Goal: Information Seeking & Learning: Learn about a topic

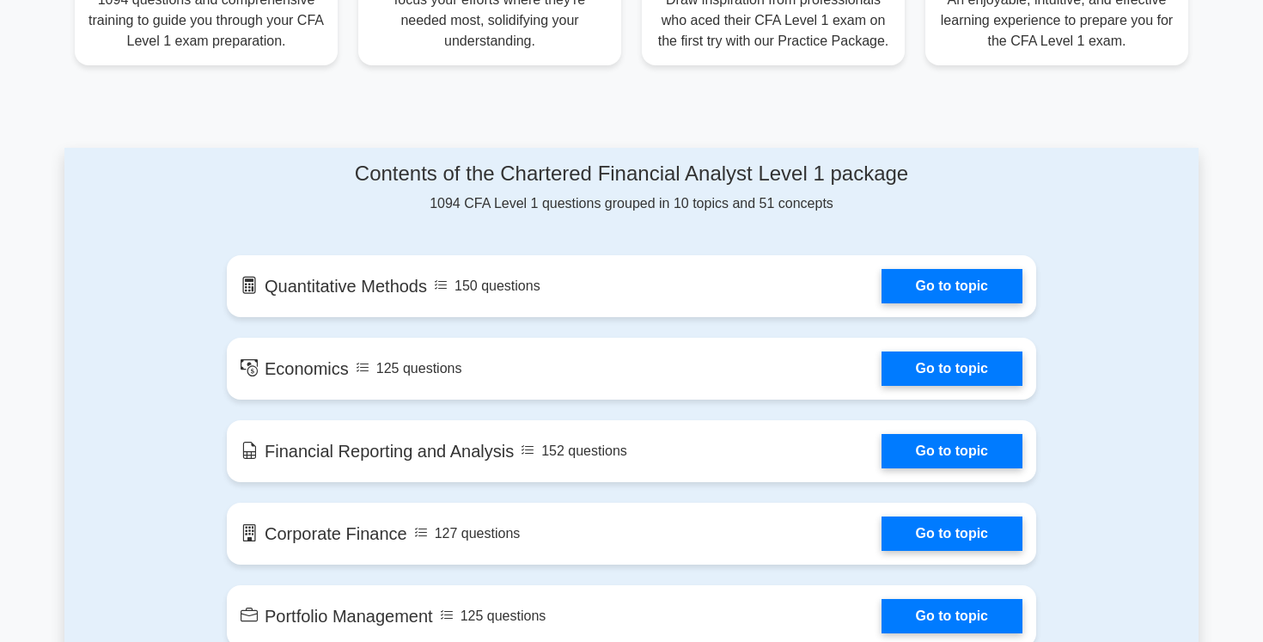
scroll to position [779, 0]
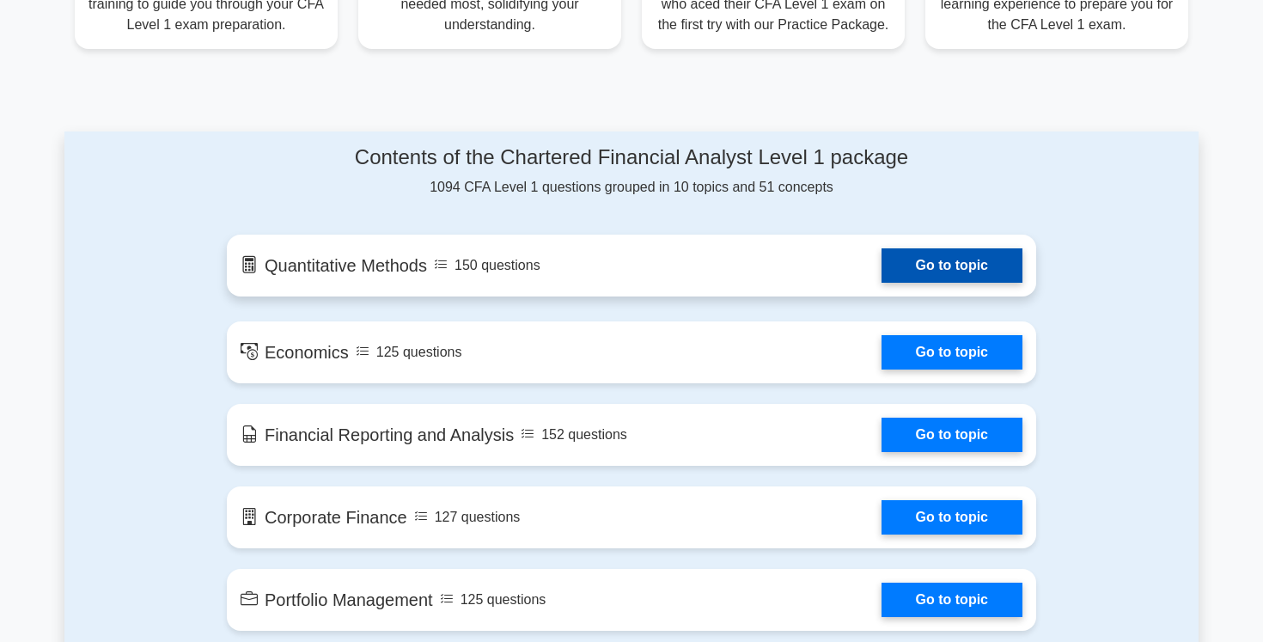
click at [927, 260] on link "Go to topic" at bounding box center [952, 265] width 141 height 34
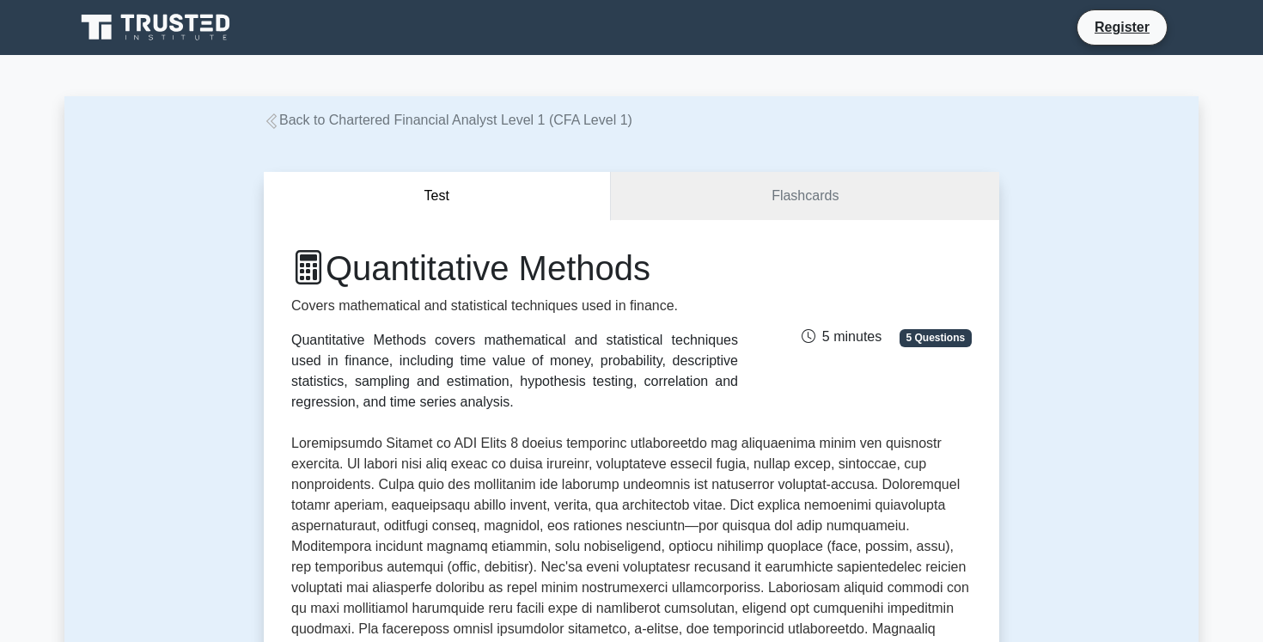
click at [273, 116] on icon at bounding box center [271, 120] width 15 height 15
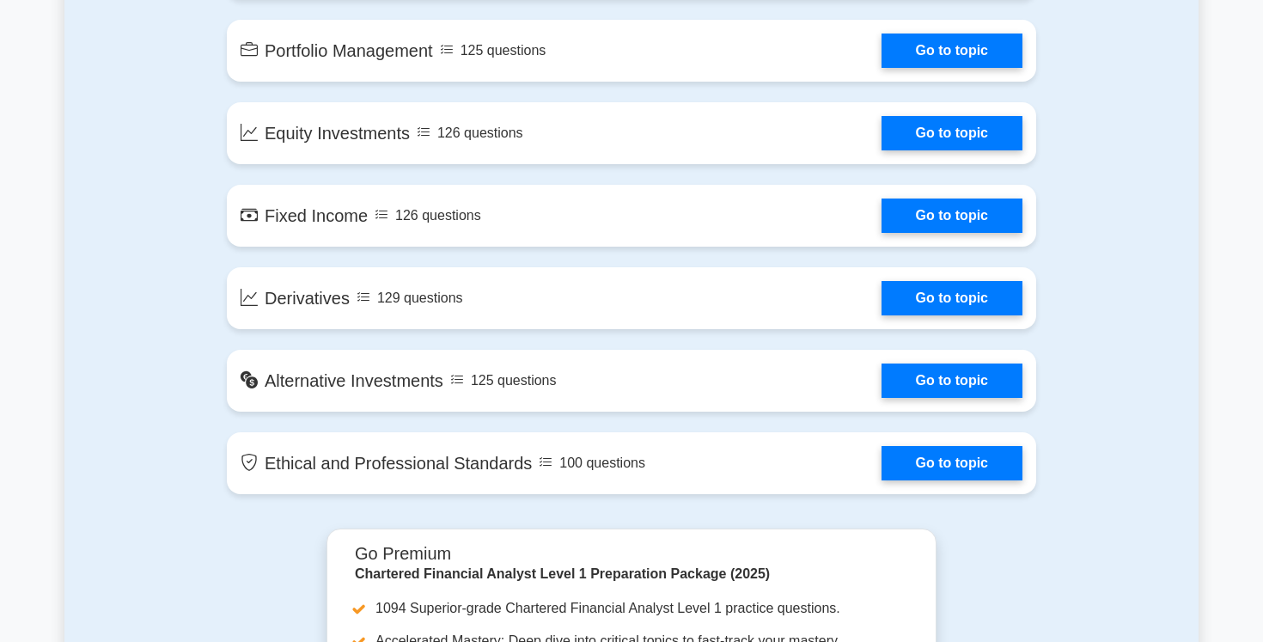
scroll to position [1318, 0]
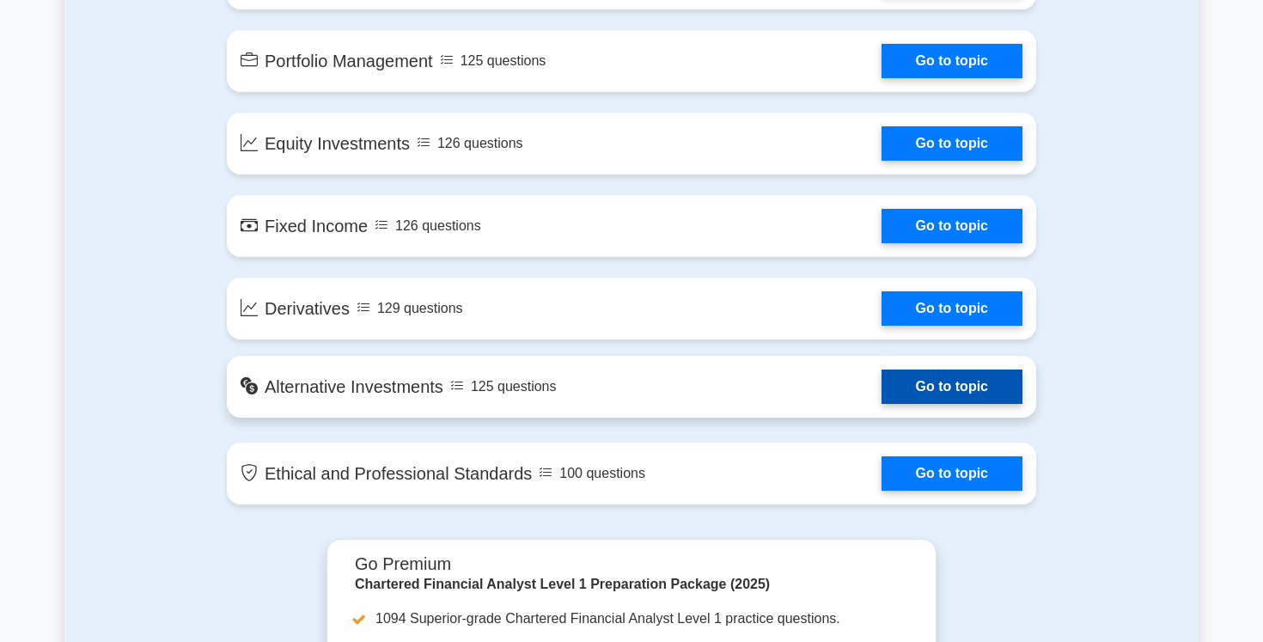
click at [953, 375] on link "Go to topic" at bounding box center [952, 387] width 141 height 34
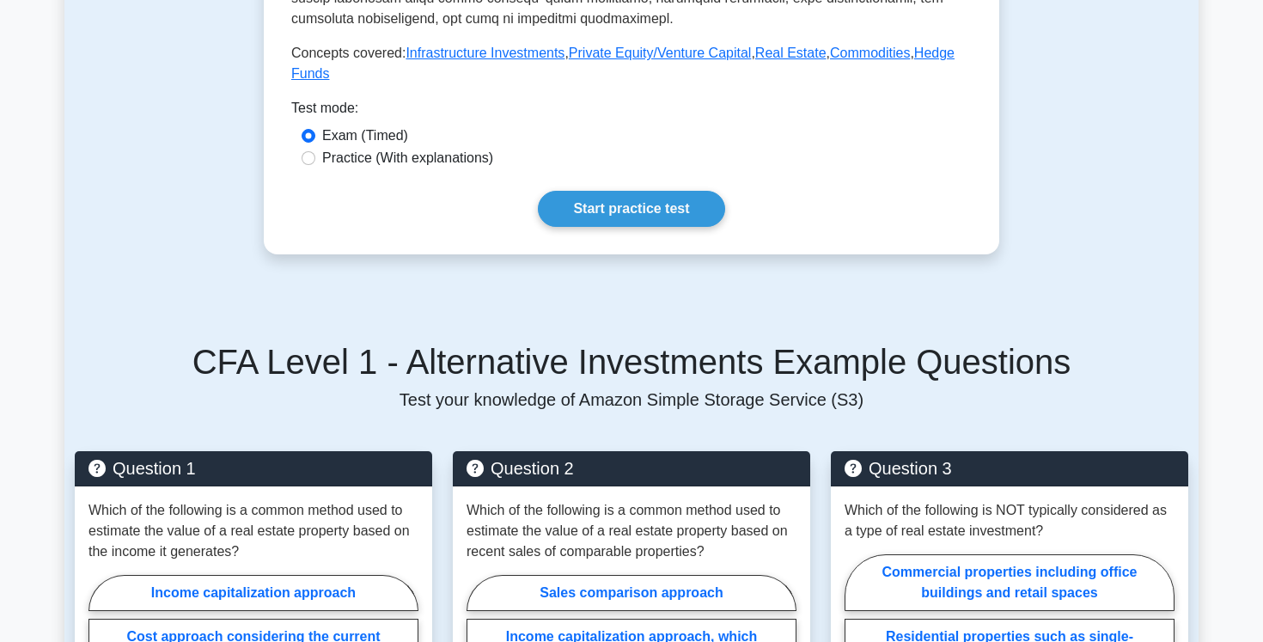
scroll to position [814, 0]
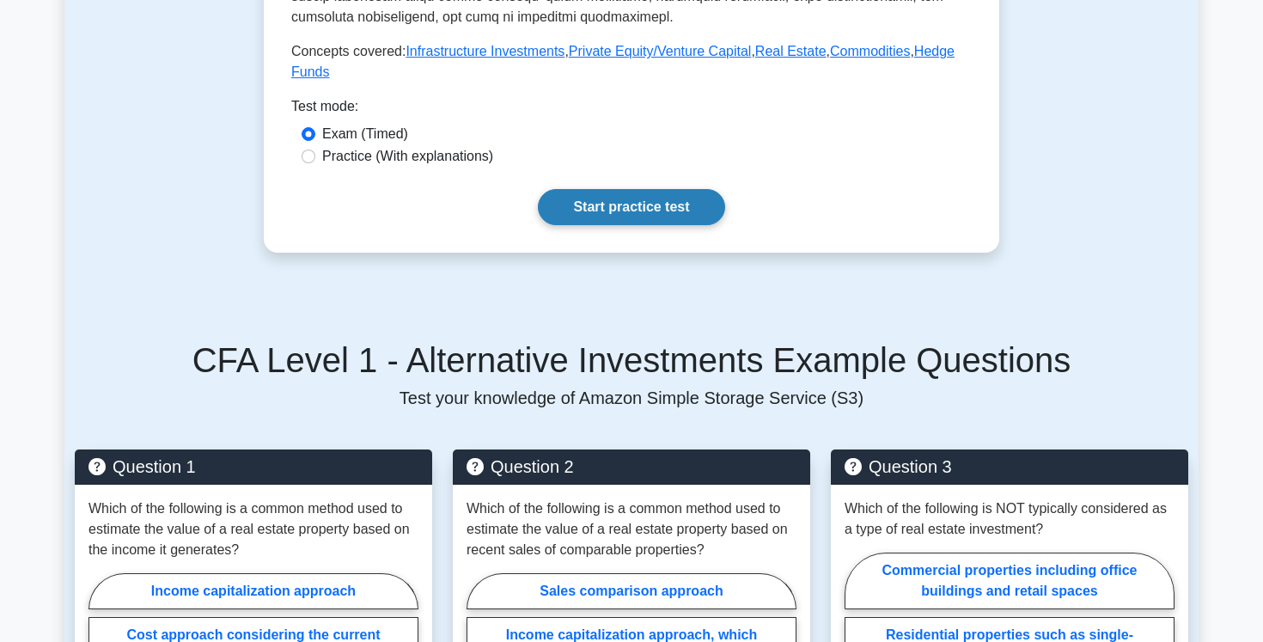
click at [697, 212] on link "Start practice test" at bounding box center [631, 207] width 186 height 36
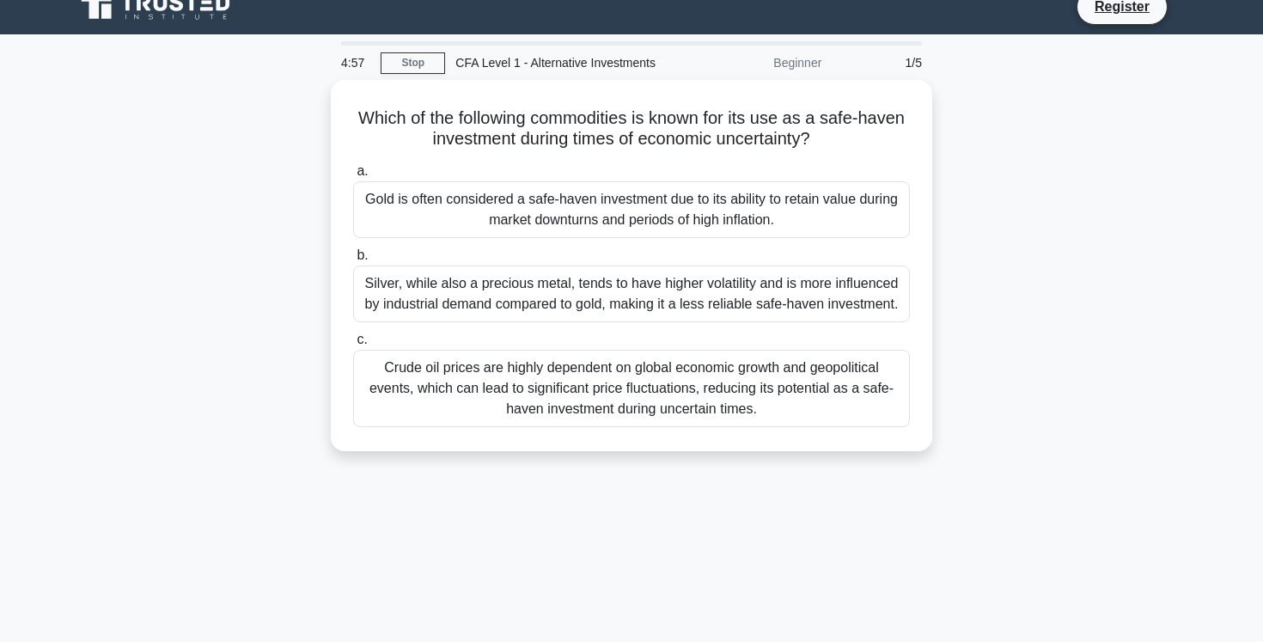
scroll to position [22, 0]
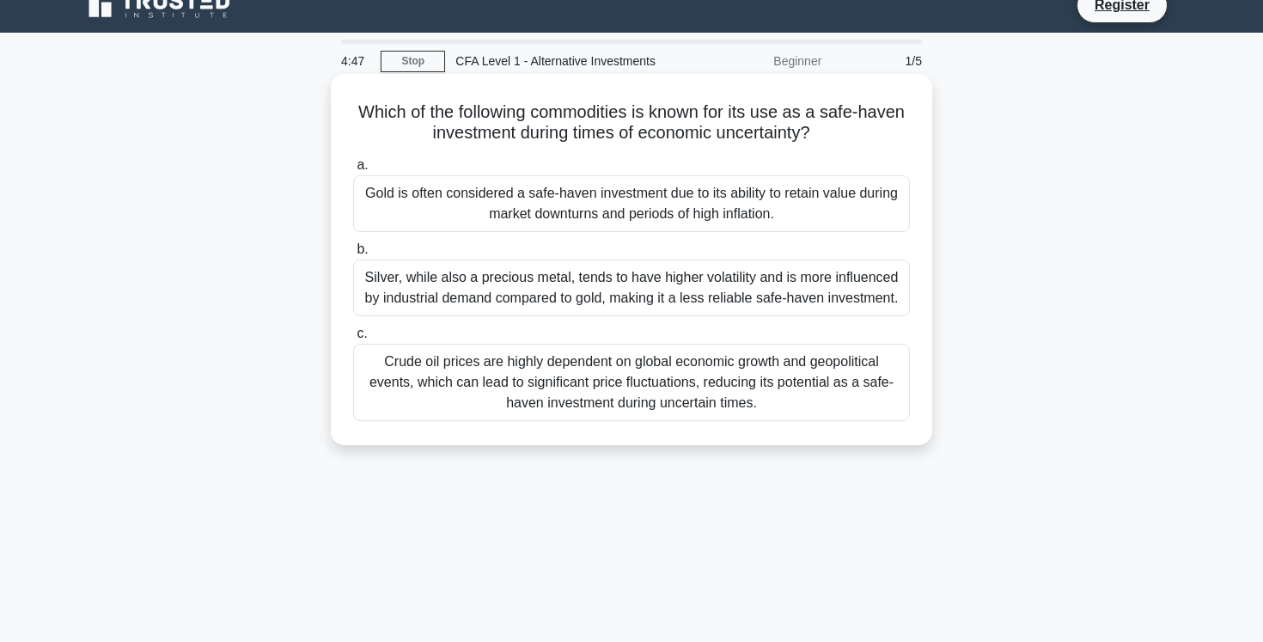
click at [647, 170] on label "a. Gold is often considered a safe-haven investment due to its ability to retai…" at bounding box center [631, 193] width 557 height 77
click at [353, 170] on input "a. Gold is often considered a safe-haven investment due to its ability to retai…" at bounding box center [353, 165] width 0 height 11
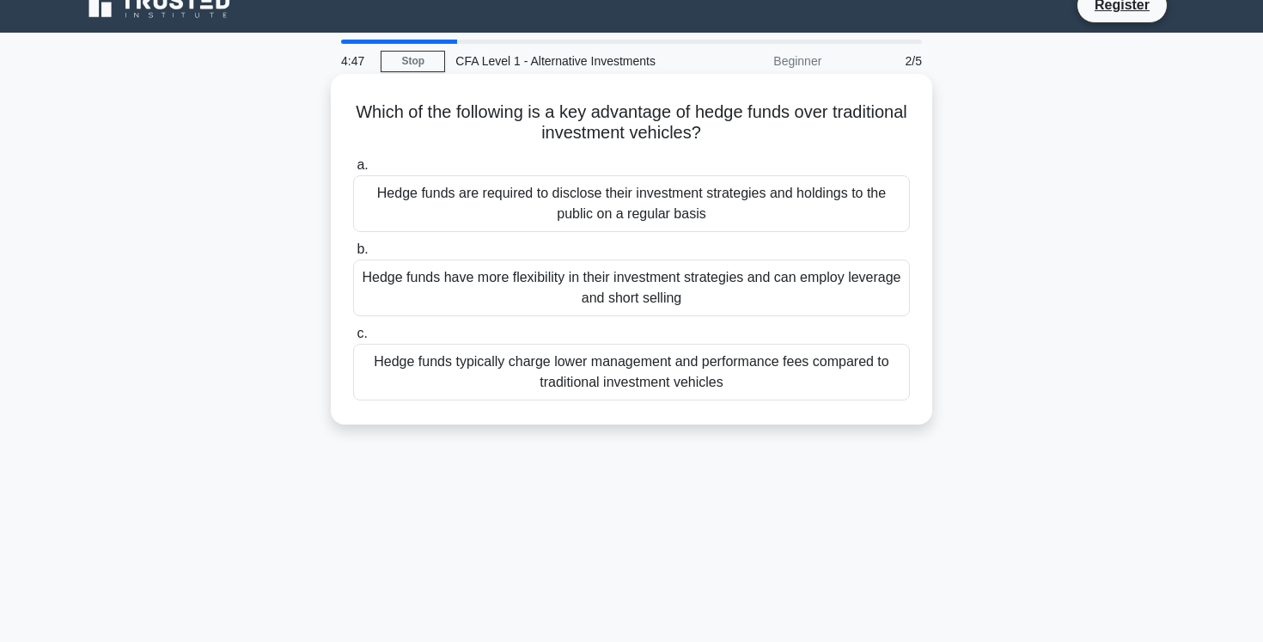
scroll to position [0, 0]
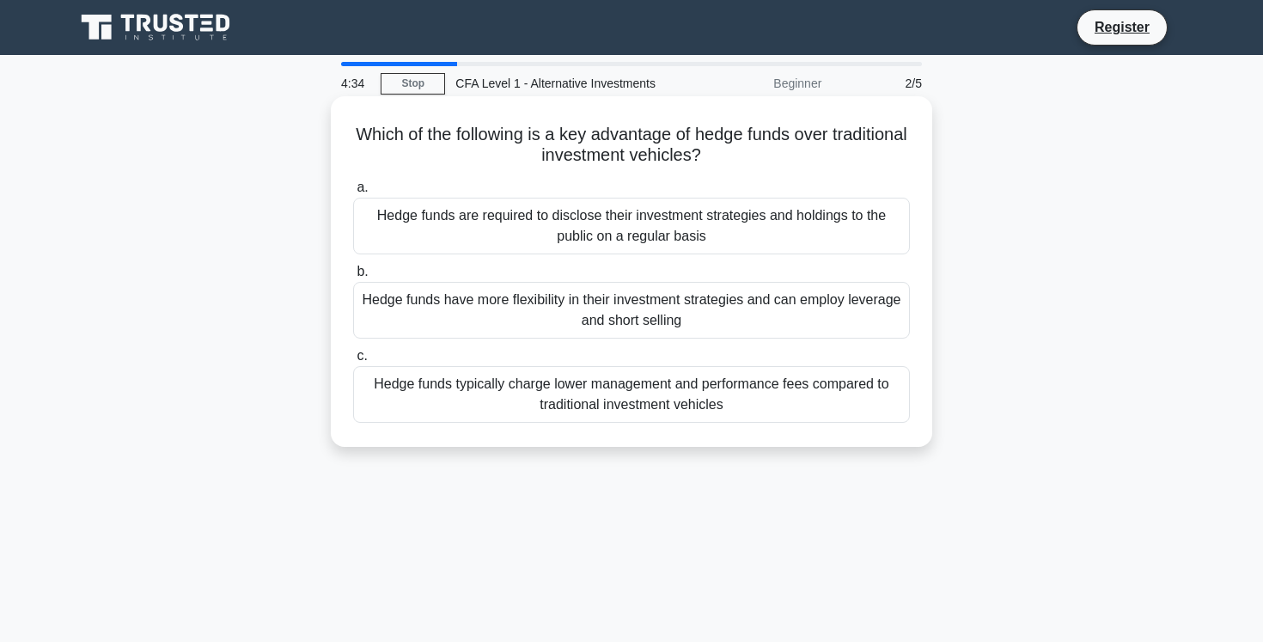
click at [546, 315] on div "Hedge funds have more flexibility in their investment strategies and can employ…" at bounding box center [631, 310] width 557 height 57
click at [353, 278] on input "b. Hedge funds have more flexibility in their investment strategies and can emp…" at bounding box center [353, 271] width 0 height 11
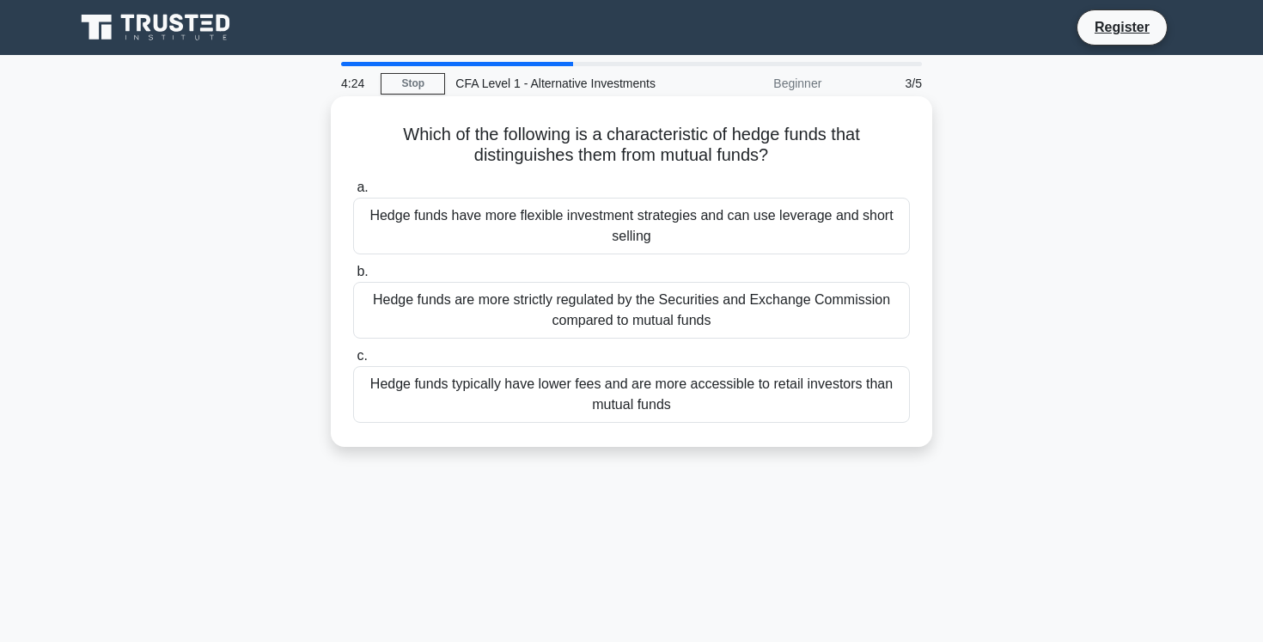
click at [626, 217] on div "Hedge funds have more flexible investment strategies and can use leverage and s…" at bounding box center [631, 226] width 557 height 57
click at [353, 193] on input "a. Hedge funds have more flexible investment strategies and can use leverage an…" at bounding box center [353, 187] width 0 height 11
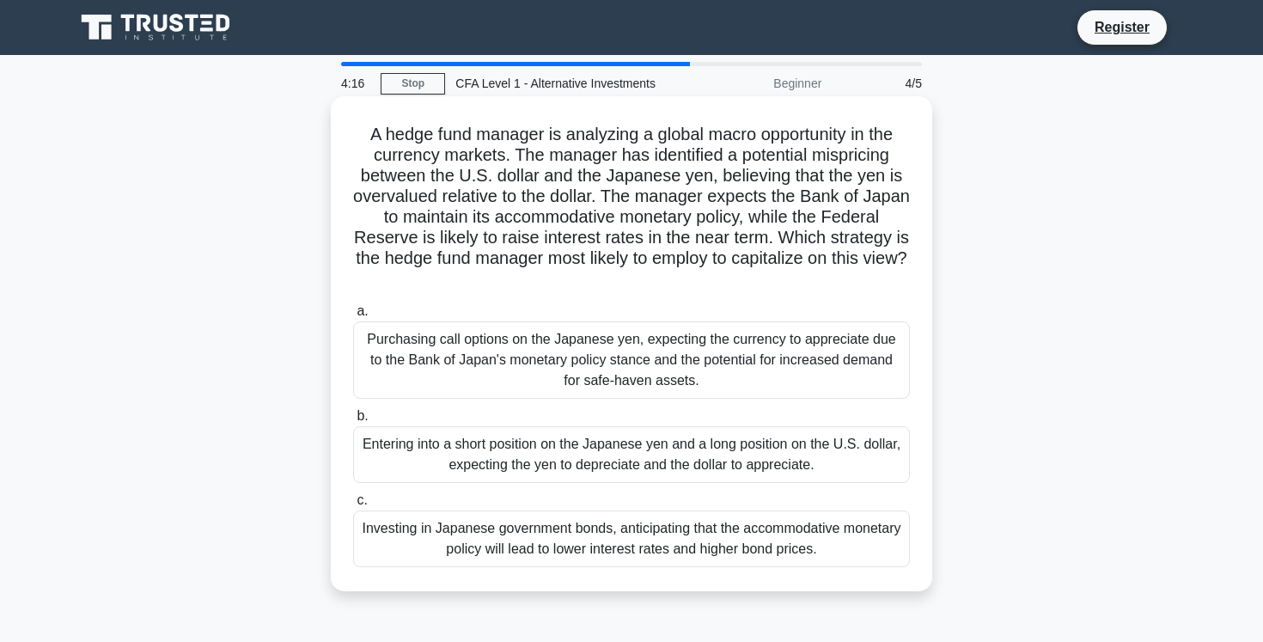
click at [638, 368] on div "Purchasing call options on the Japanese yen, expecting the currency to apprecia…" at bounding box center [631, 359] width 557 height 77
click at [353, 317] on input "a. Purchasing call options on the Japanese yen, expecting the currency to appre…" at bounding box center [353, 311] width 0 height 11
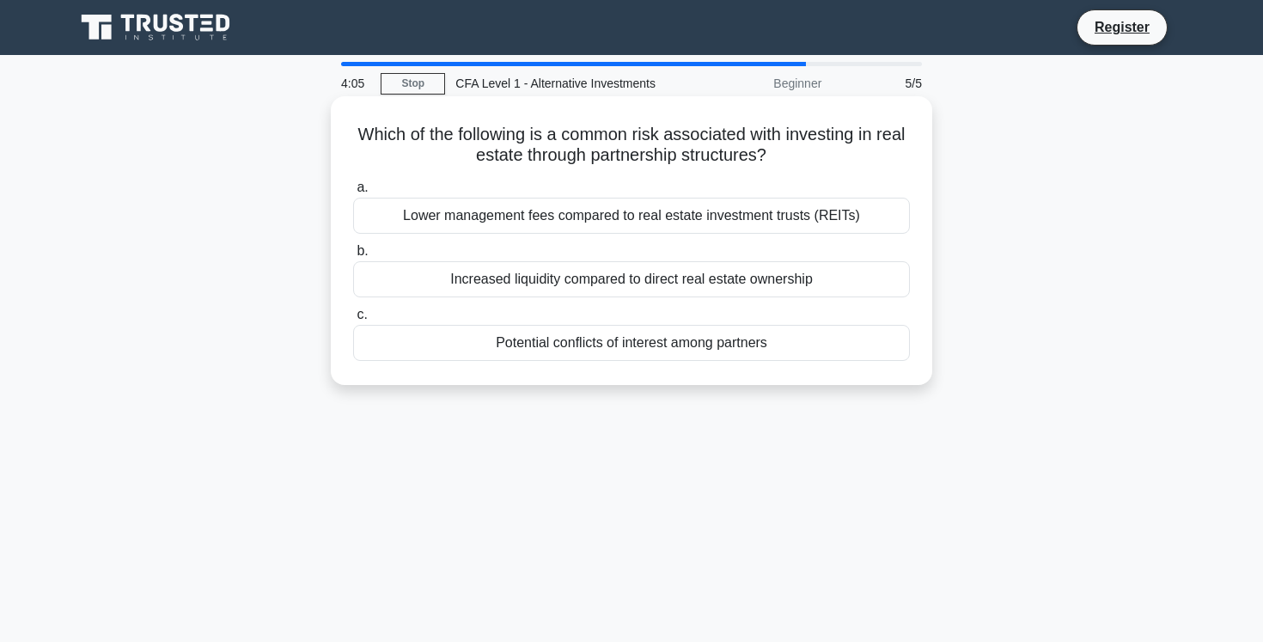
click at [638, 339] on div "Potential conflicts of interest among partners" at bounding box center [631, 343] width 557 height 36
click at [353, 321] on input "c. Potential conflicts of interest among partners" at bounding box center [353, 314] width 0 height 11
